Goal: Navigation & Orientation: Find specific page/section

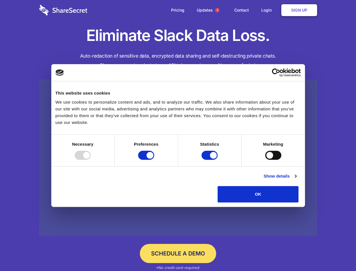
click at [91, 160] on div at bounding box center [83, 155] width 16 height 9
click at [154, 160] on input "Preferences" at bounding box center [146, 155] width 16 height 9
checkbox input "false"
click at [211, 160] on input "Statistics" at bounding box center [210, 155] width 16 height 9
checkbox input "false"
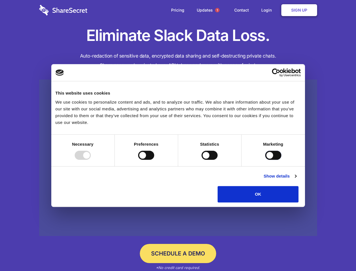
click at [266, 160] on input "Marketing" at bounding box center [274, 155] width 16 height 9
checkbox input "true"
click at [297, 180] on link "Show details" at bounding box center [280, 176] width 33 height 7
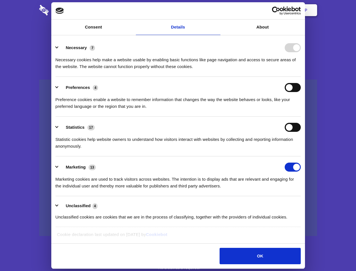
click at [301, 77] on li "Necessary 7 Necessary cookies help make a website usable by enabling basic func…" at bounding box center [179, 57] width 246 height 40
click at [217, 10] on span "1" at bounding box center [217, 10] width 5 height 5
